Goal: Find contact information: Find contact information

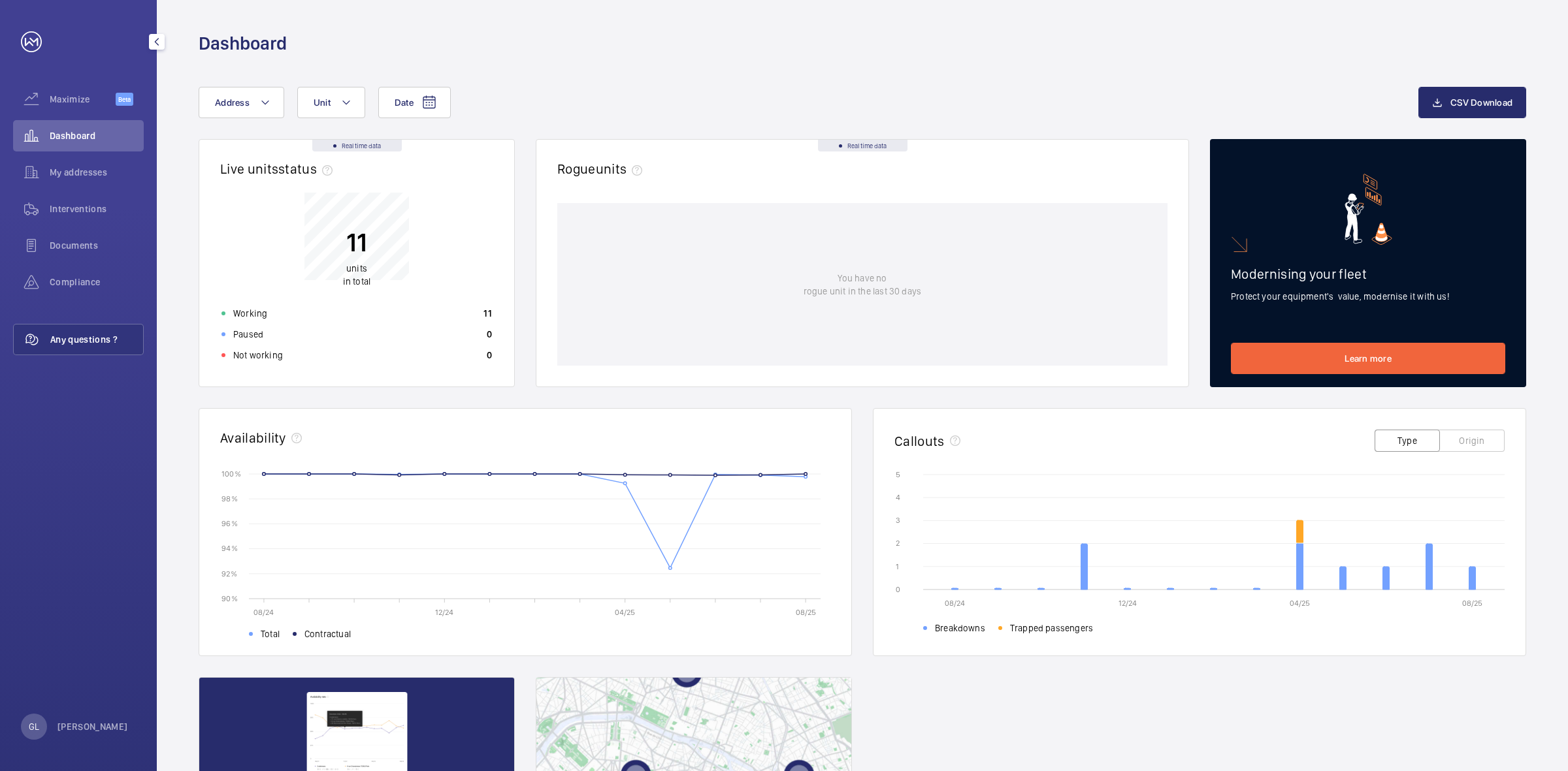
click at [96, 337] on span "Any questions ?" at bounding box center [96, 340] width 93 height 13
click at [76, 331] on div "Any questions ?" at bounding box center [79, 340] width 130 height 32
